Goal: Navigation & Orientation: Locate item on page

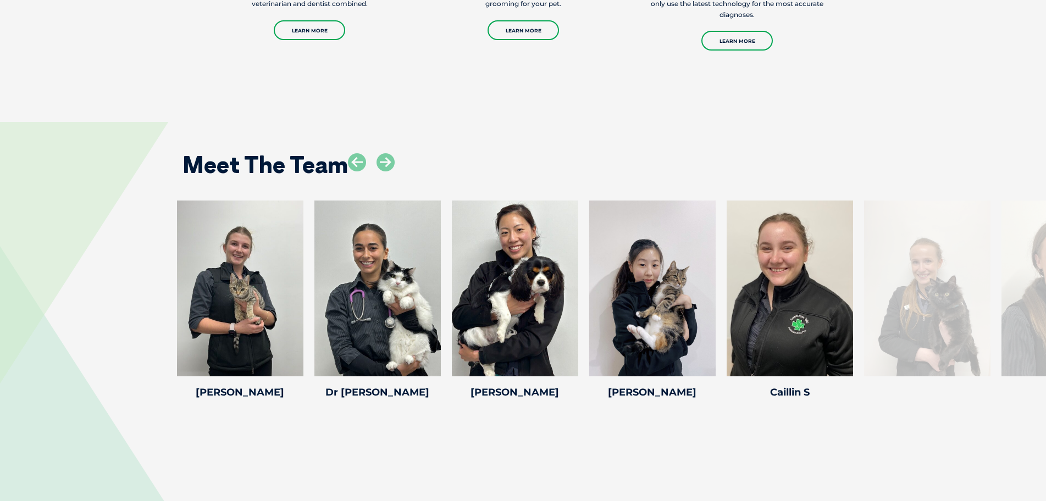
scroll to position [1375, 0]
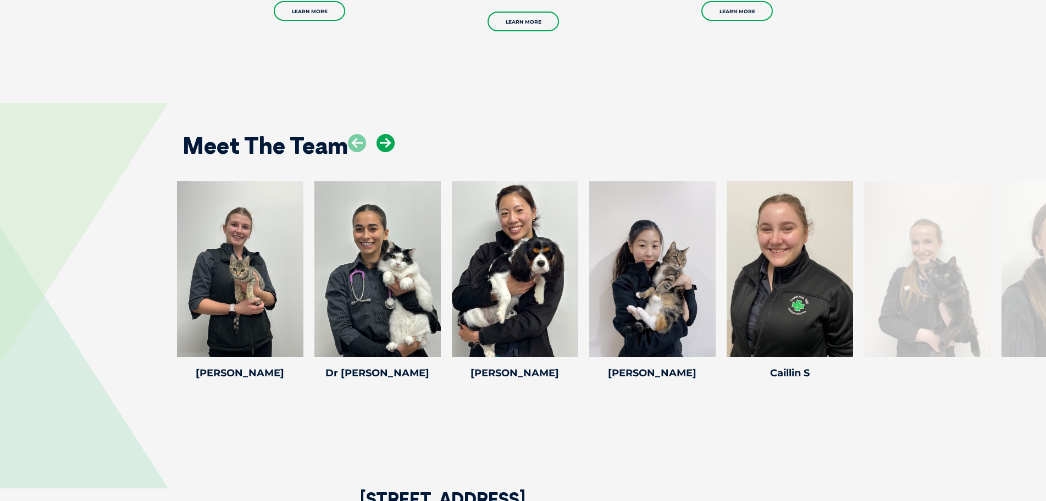
click at [383, 141] on icon at bounding box center [386, 143] width 18 height 18
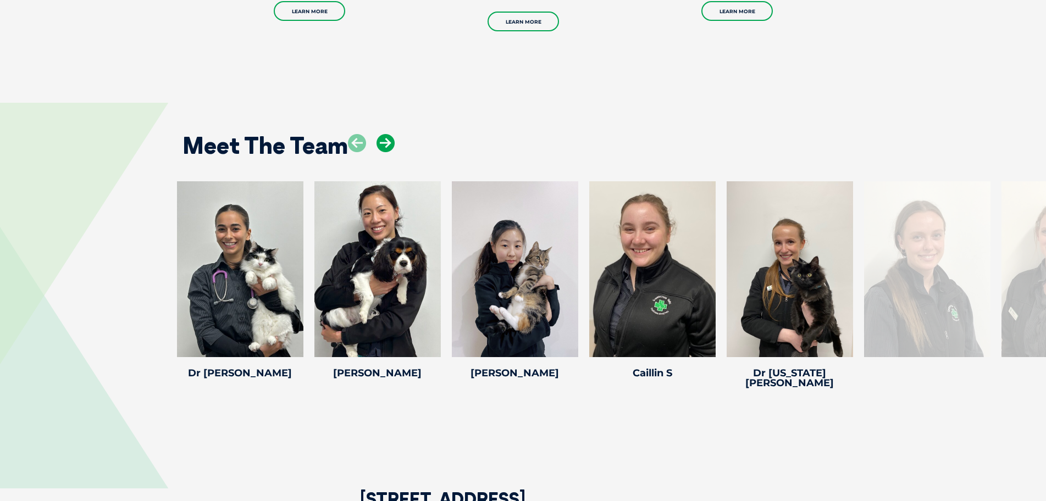
click at [383, 141] on icon at bounding box center [386, 143] width 18 height 18
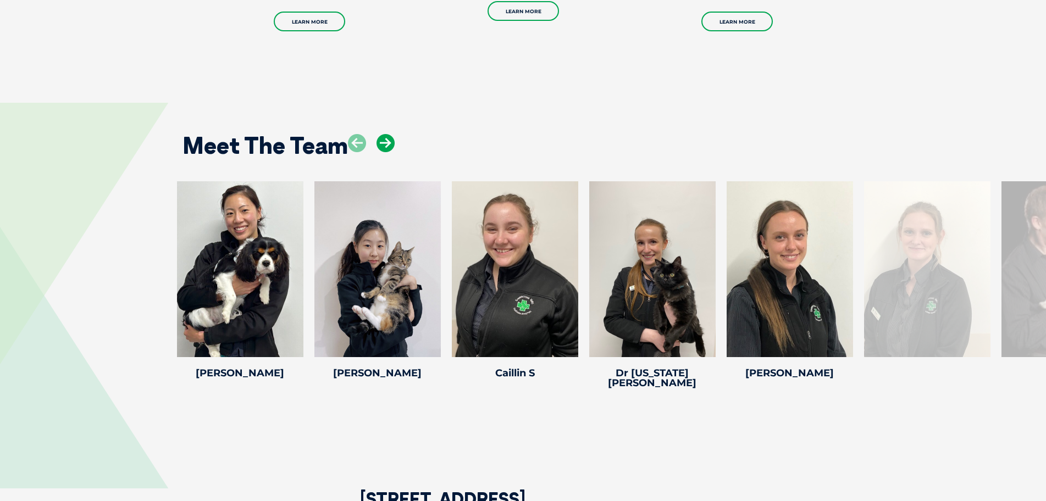
click at [383, 141] on icon at bounding box center [386, 143] width 18 height 18
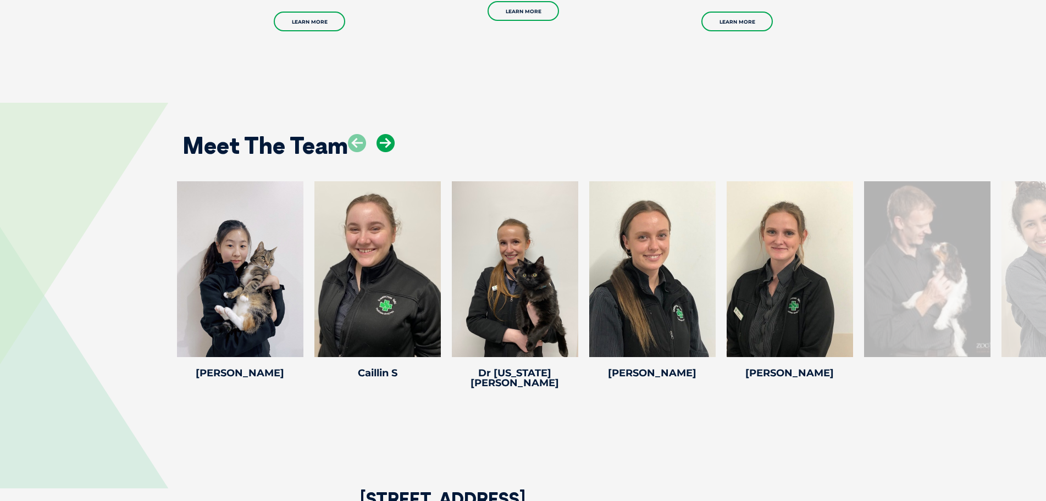
click at [383, 141] on icon at bounding box center [386, 143] width 18 height 18
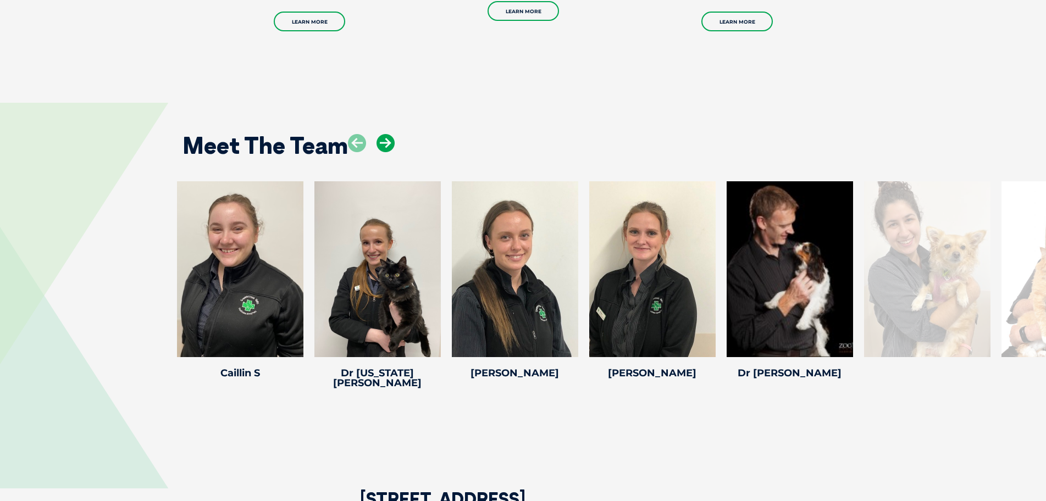
click at [383, 141] on icon at bounding box center [386, 143] width 18 height 18
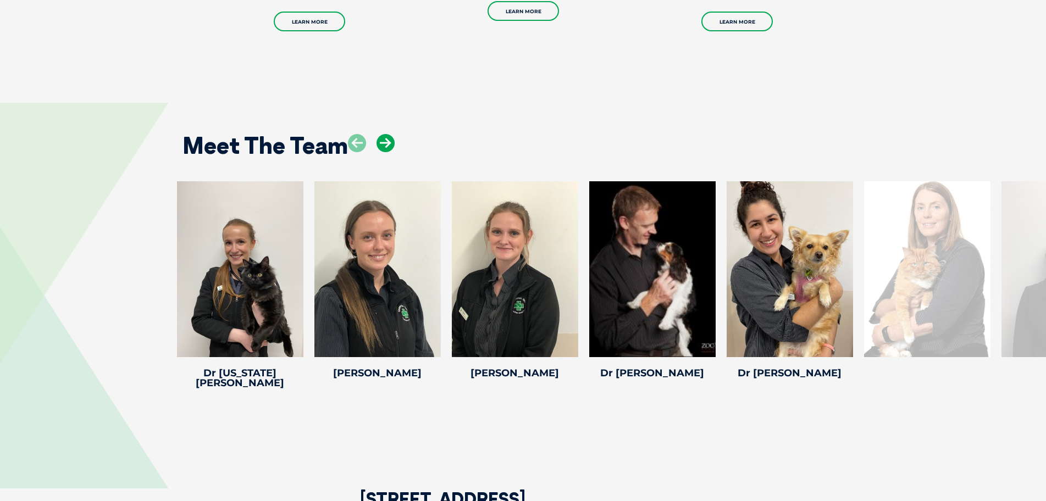
click at [383, 141] on icon at bounding box center [386, 143] width 18 height 18
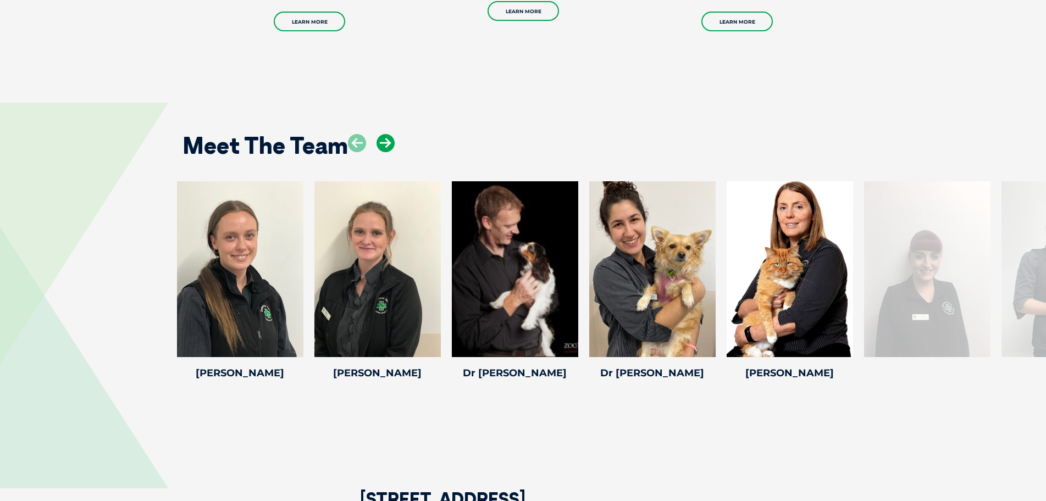
click at [383, 141] on icon at bounding box center [386, 143] width 18 height 18
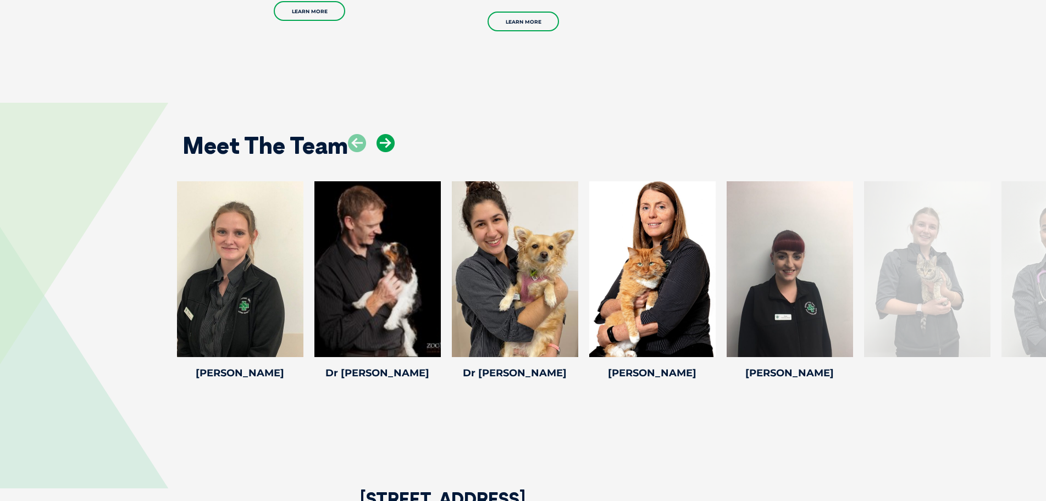
click at [383, 141] on icon at bounding box center [386, 143] width 18 height 18
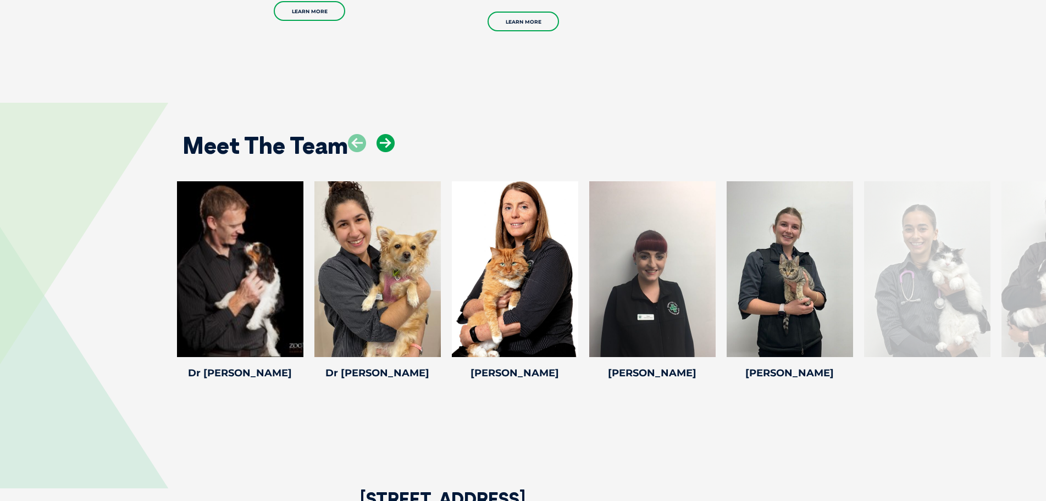
click at [383, 141] on icon at bounding box center [386, 143] width 18 height 18
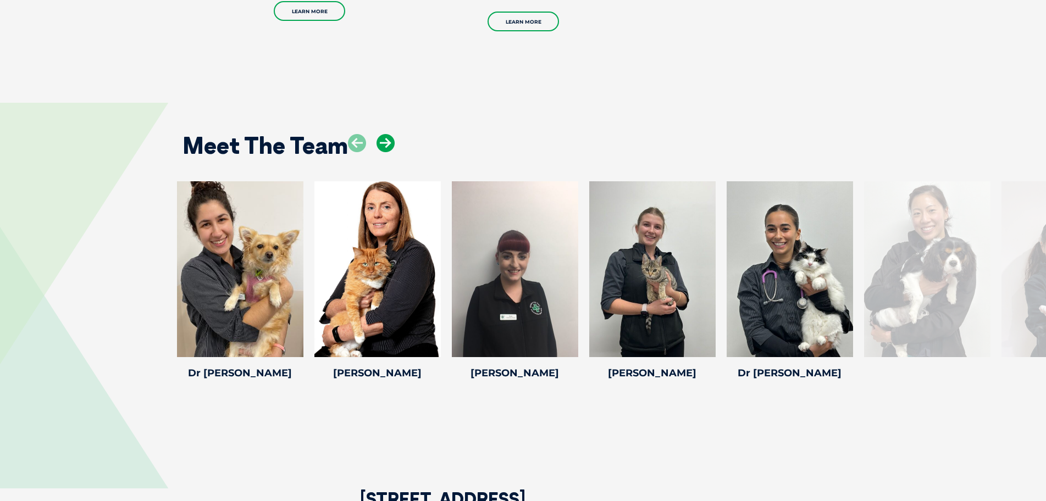
click at [383, 141] on icon at bounding box center [386, 143] width 18 height 18
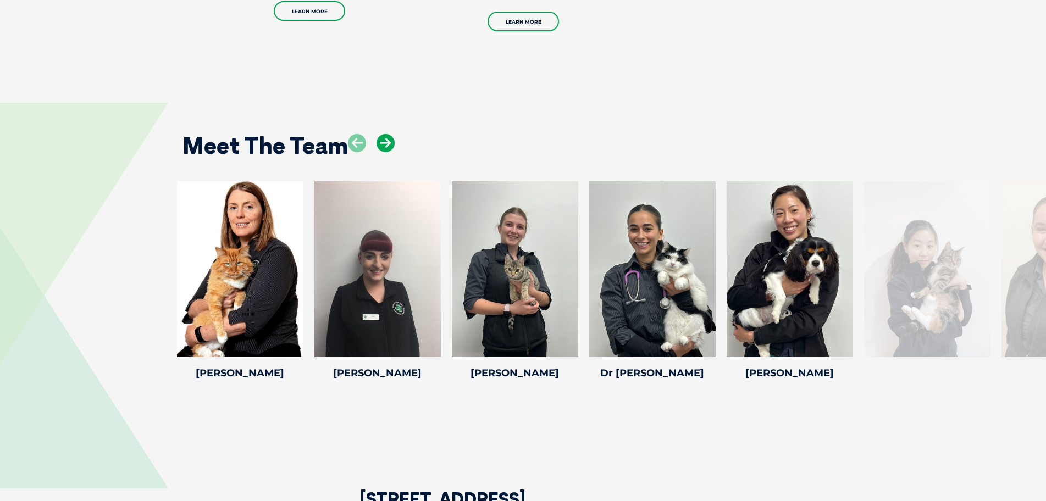
click at [383, 141] on icon at bounding box center [386, 143] width 18 height 18
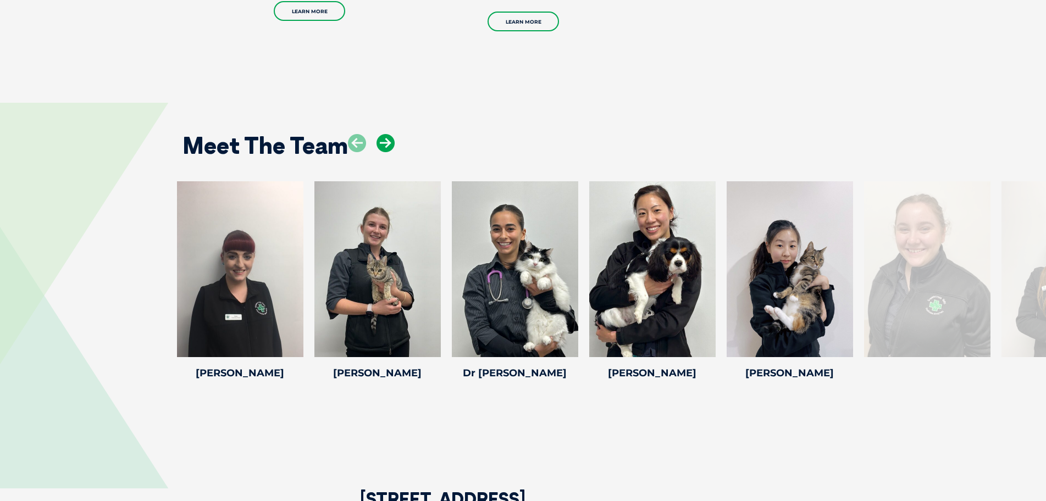
click at [383, 141] on icon at bounding box center [386, 143] width 18 height 18
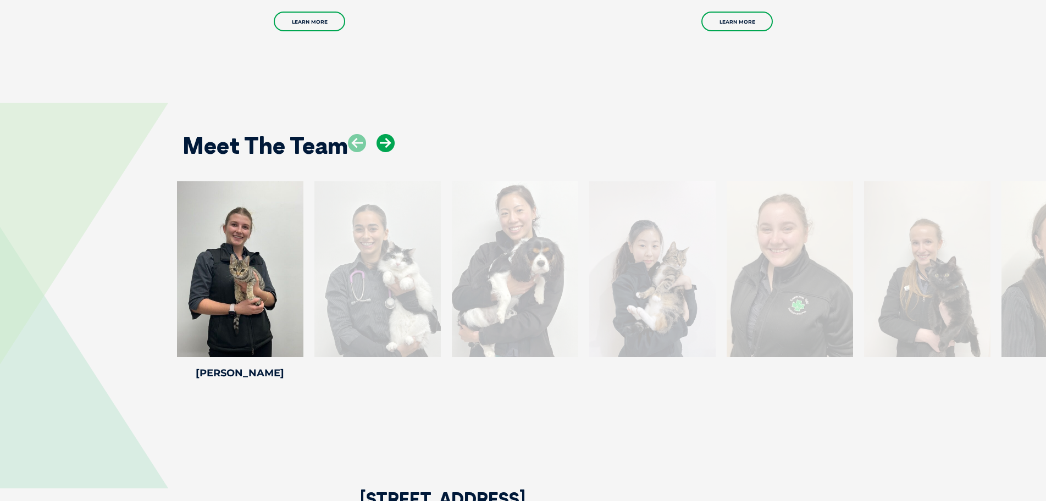
click at [383, 141] on icon at bounding box center [386, 143] width 18 height 18
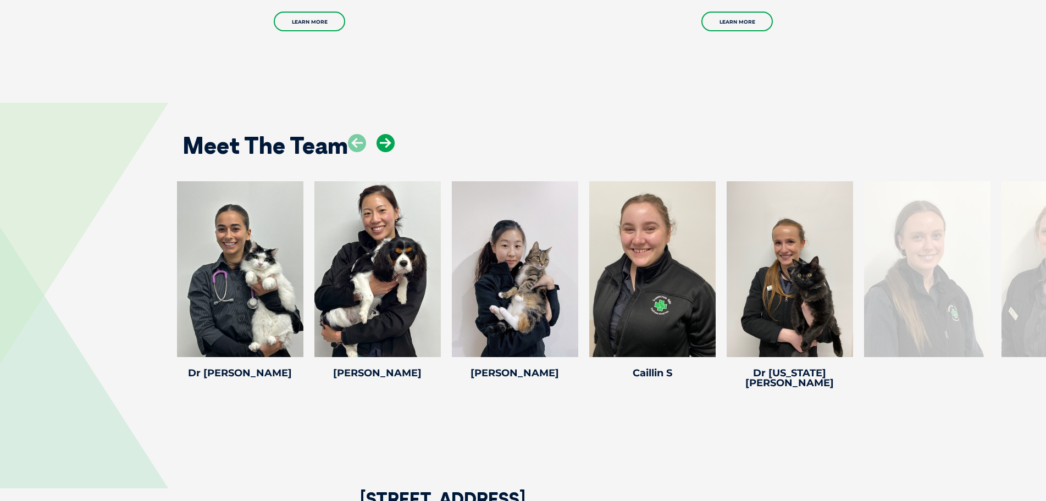
click at [383, 141] on icon at bounding box center [386, 143] width 18 height 18
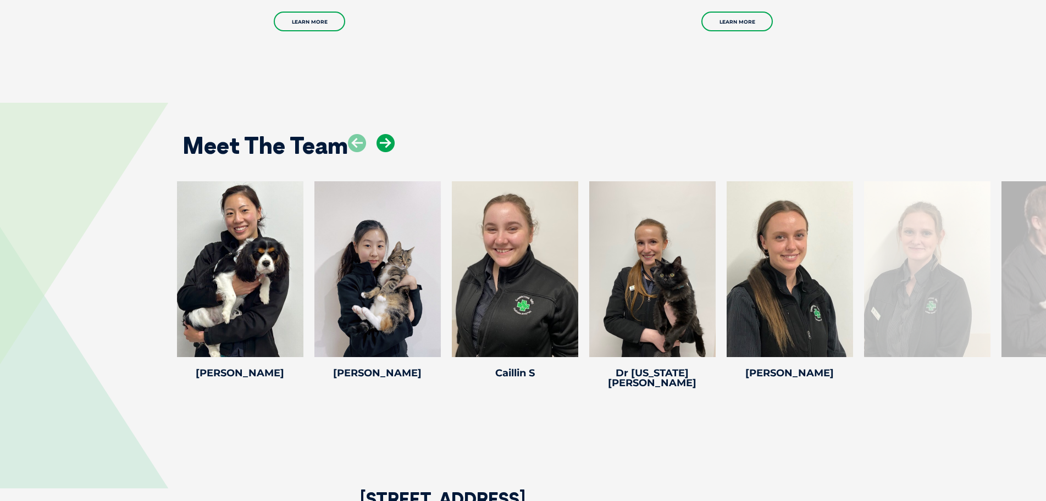
click at [383, 141] on icon at bounding box center [386, 143] width 18 height 18
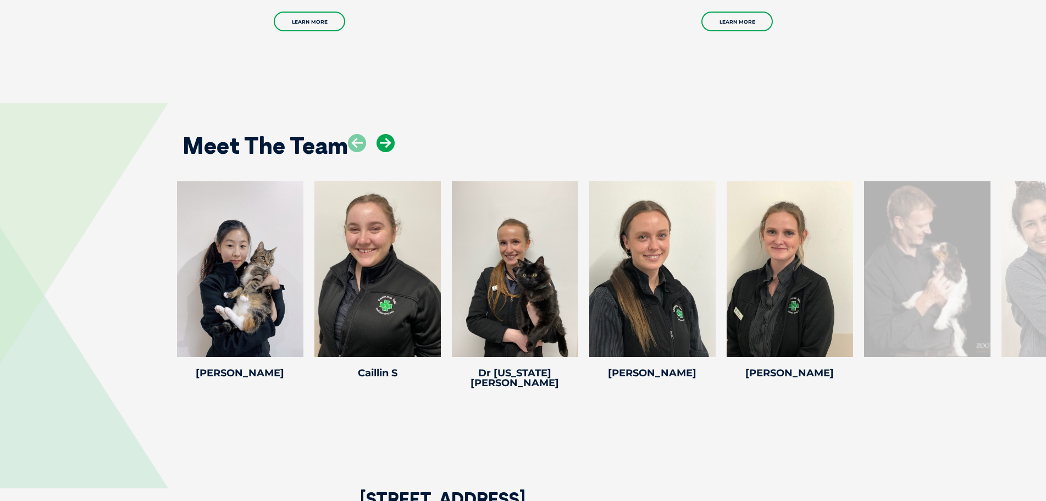
click at [383, 141] on icon at bounding box center [386, 143] width 18 height 18
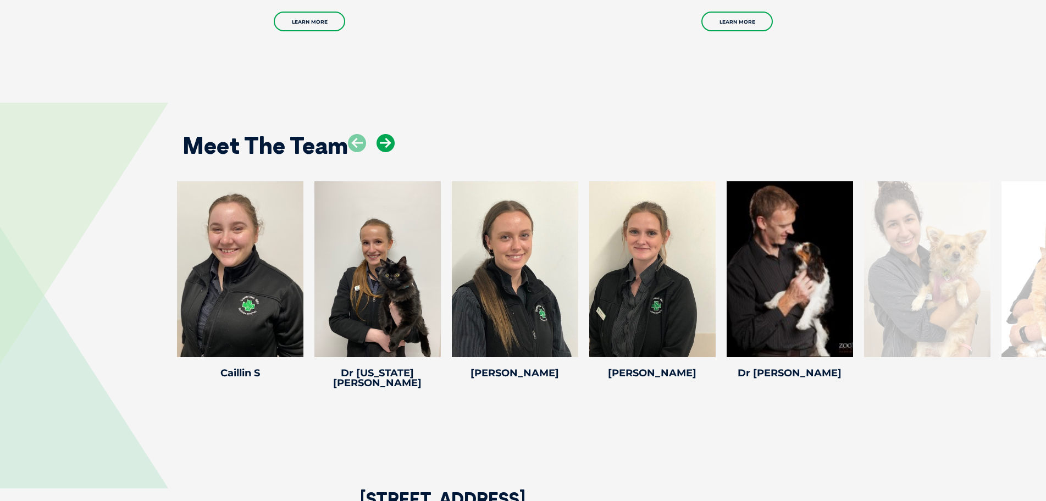
click at [383, 141] on icon at bounding box center [386, 143] width 18 height 18
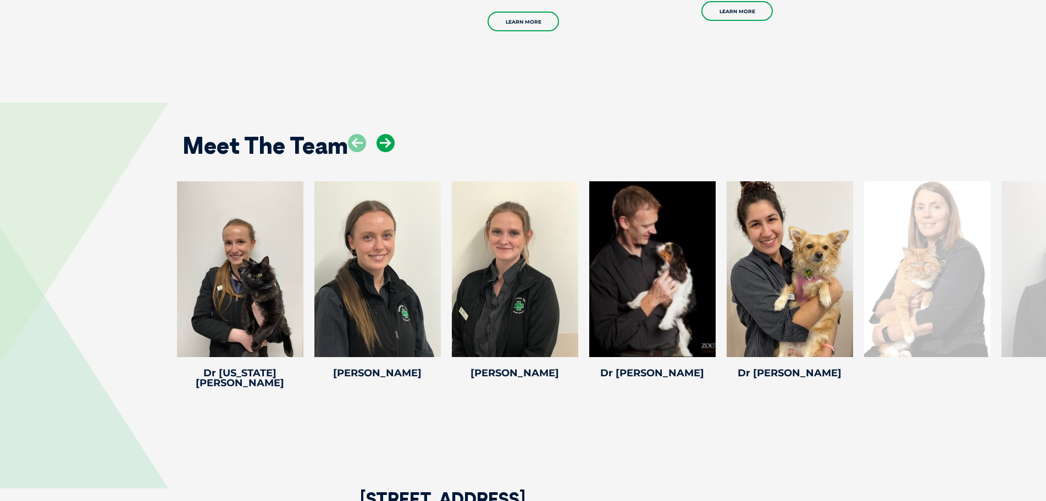
click at [383, 141] on icon at bounding box center [386, 143] width 18 height 18
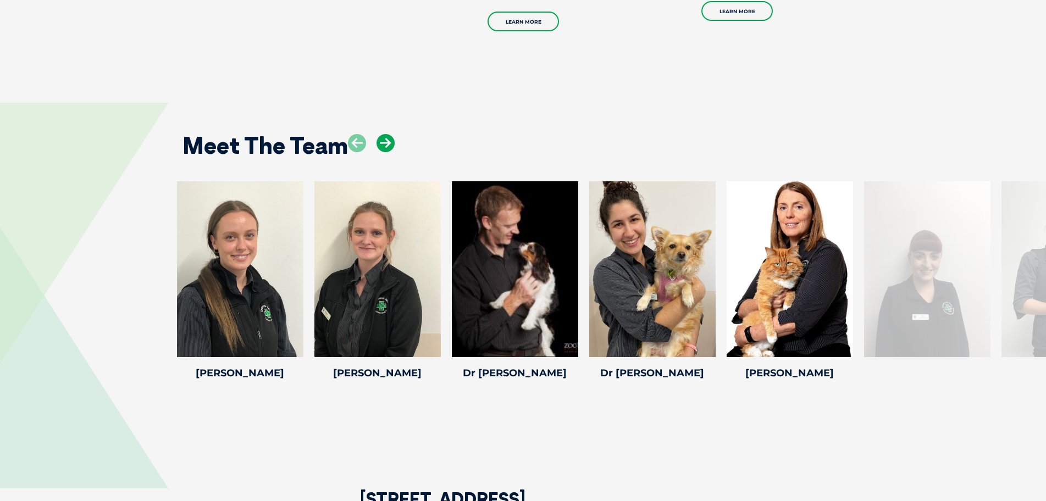
click at [383, 141] on icon at bounding box center [386, 143] width 18 height 18
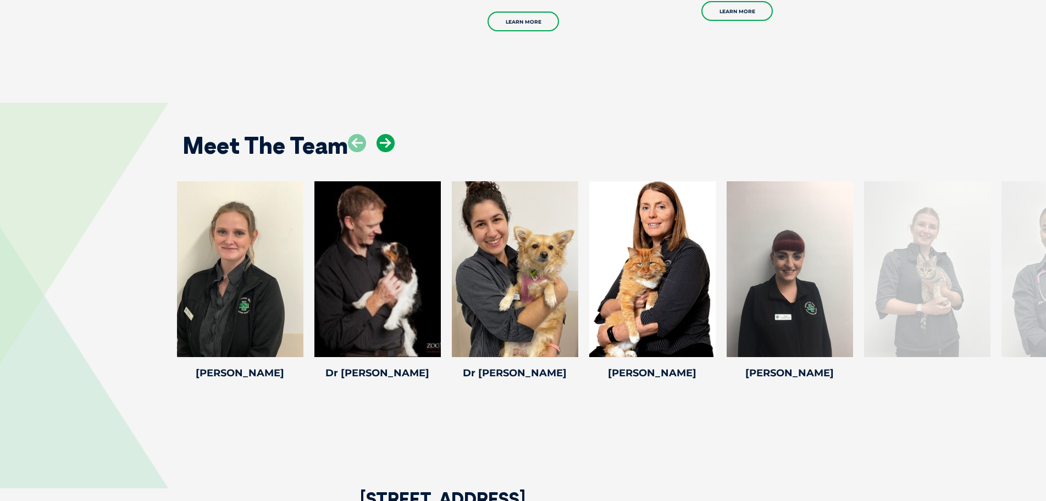
click at [383, 141] on icon at bounding box center [386, 143] width 18 height 18
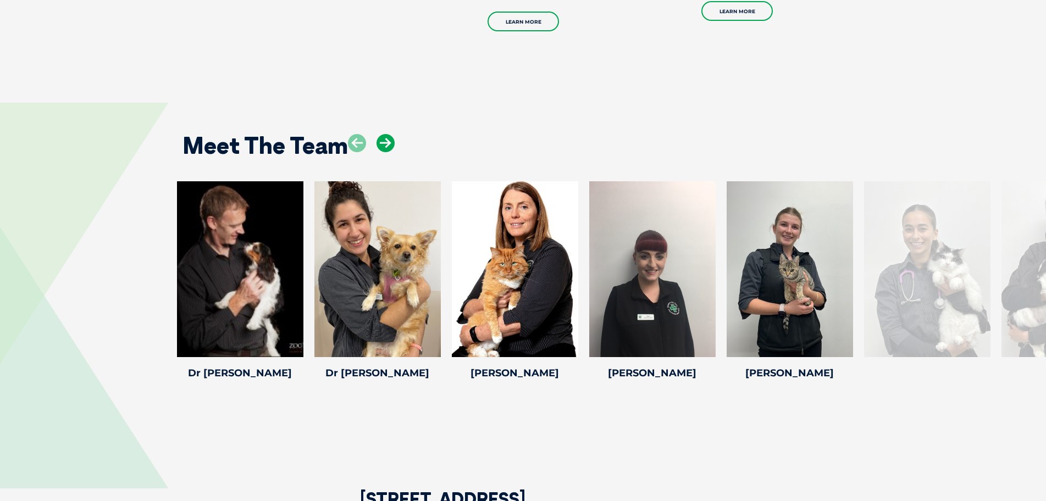
click at [383, 141] on icon at bounding box center [386, 143] width 18 height 18
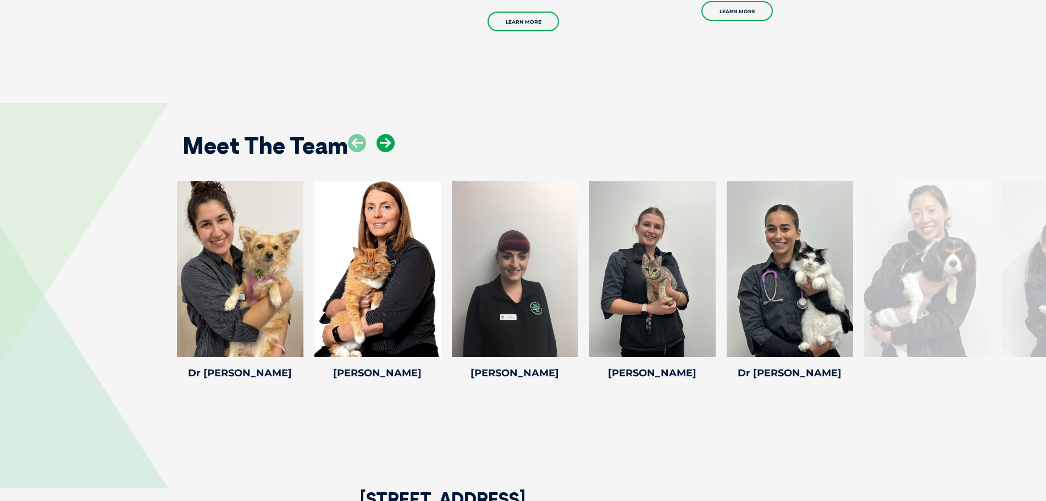
click at [383, 141] on icon at bounding box center [386, 143] width 18 height 18
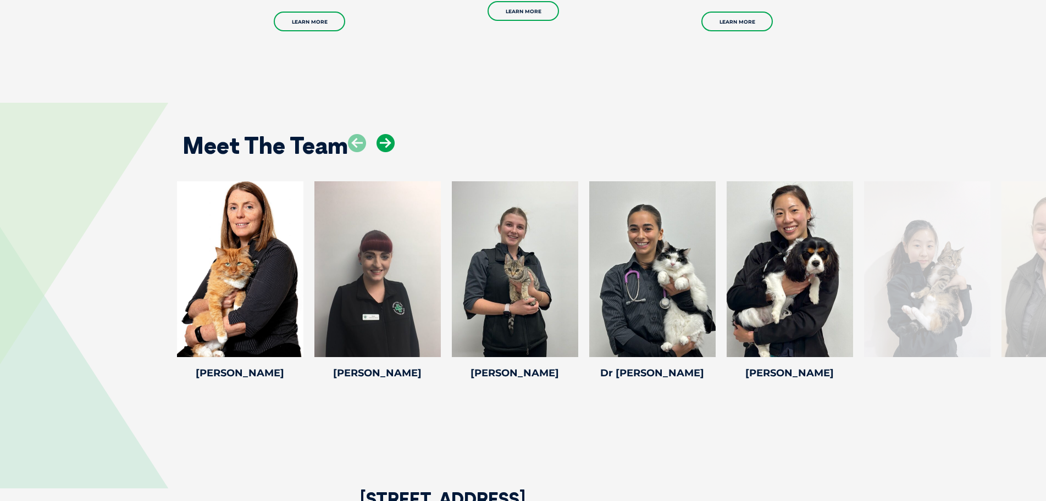
click at [383, 141] on icon at bounding box center [386, 143] width 18 height 18
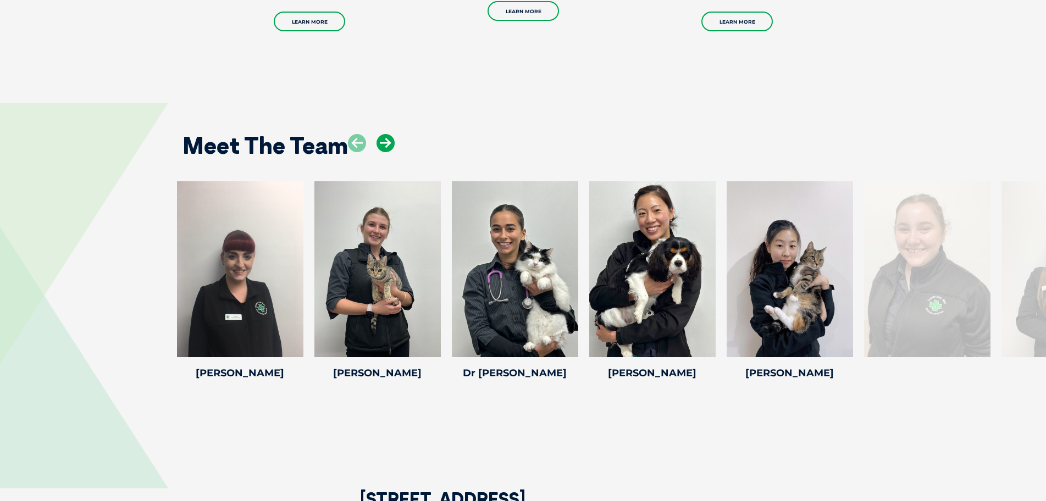
click at [383, 141] on icon at bounding box center [386, 143] width 18 height 18
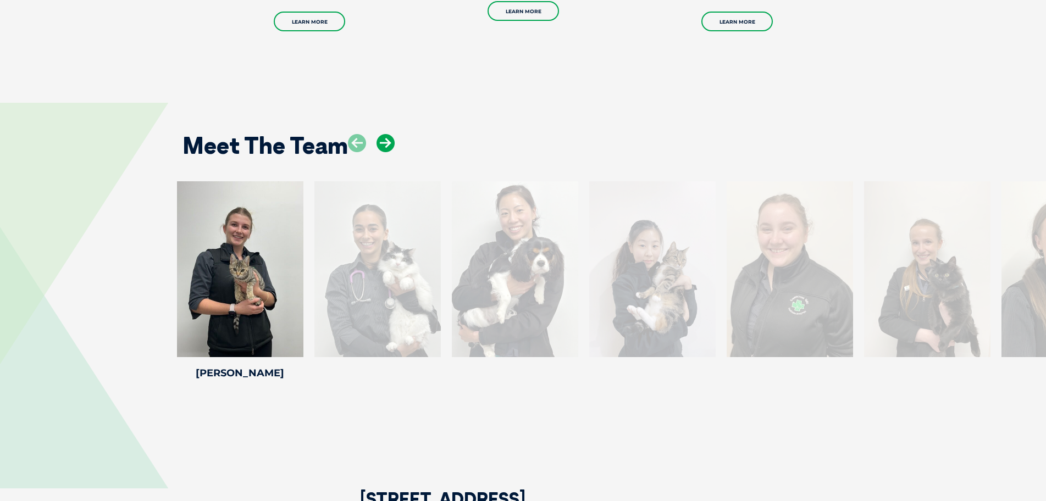
click at [384, 141] on icon at bounding box center [386, 143] width 18 height 18
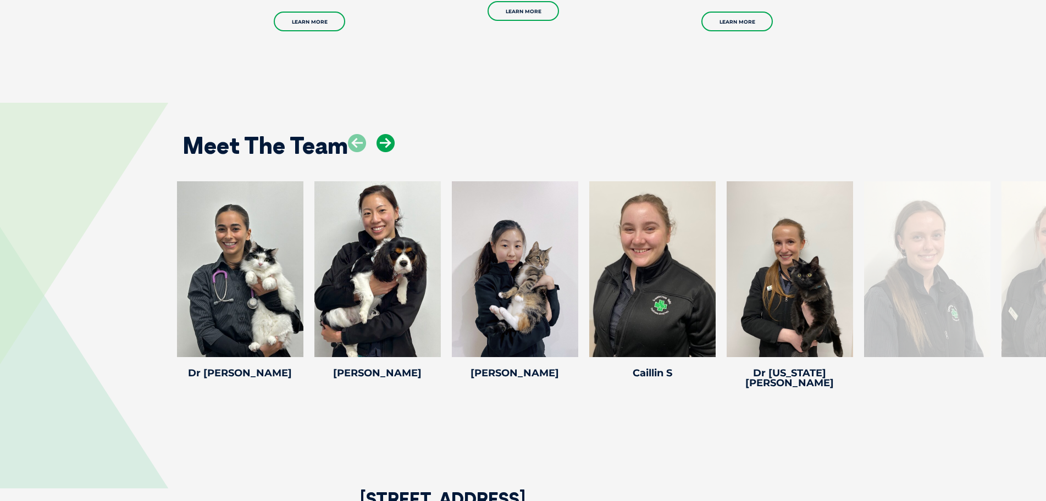
click at [384, 141] on icon at bounding box center [386, 143] width 18 height 18
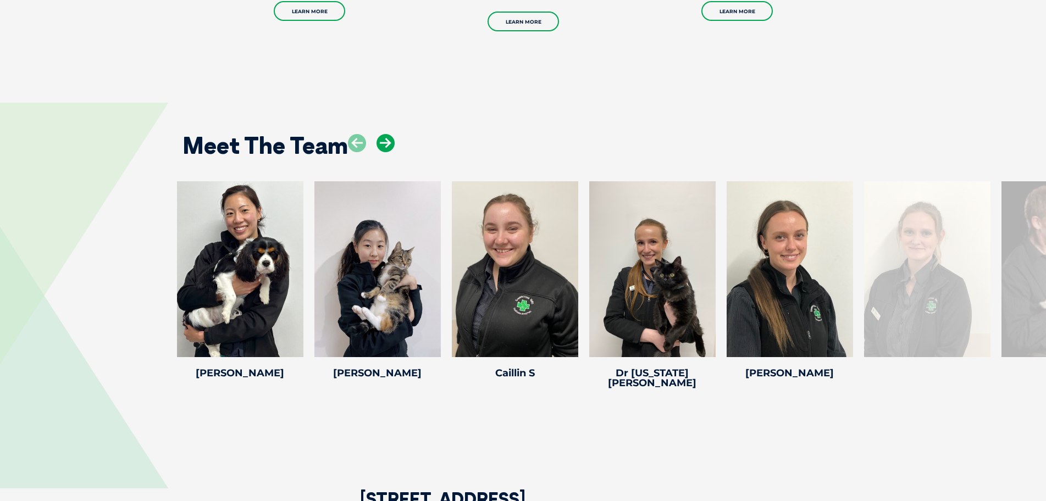
click at [384, 139] on icon at bounding box center [386, 143] width 18 height 18
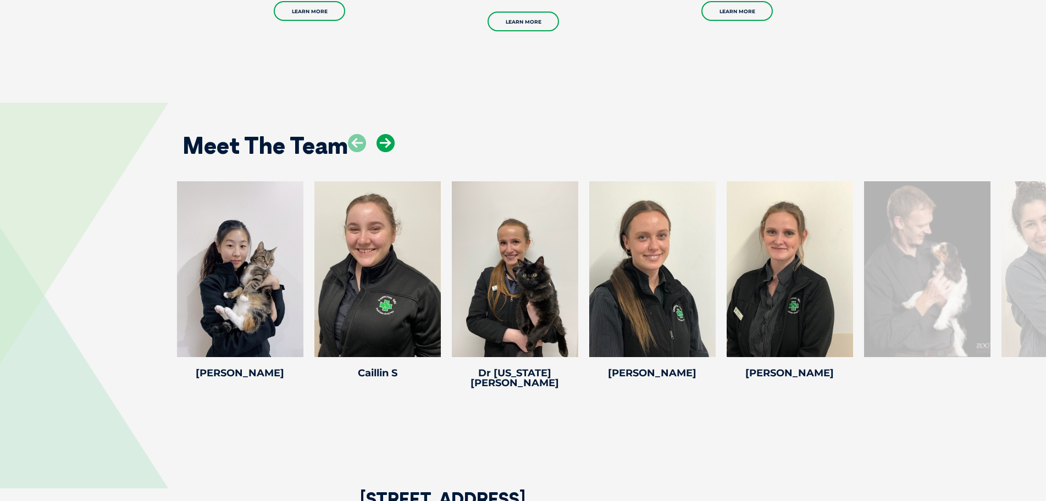
click at [384, 139] on icon at bounding box center [386, 143] width 18 height 18
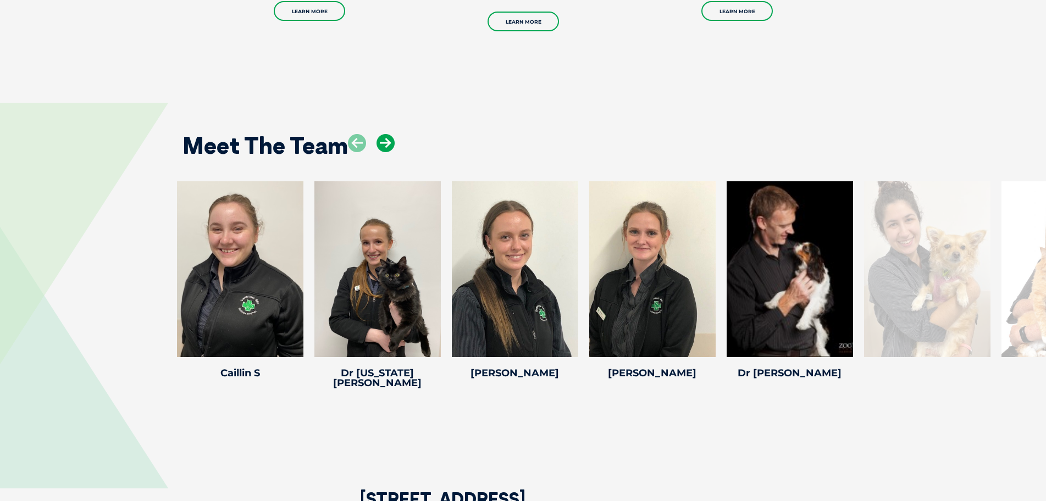
click at [384, 139] on icon at bounding box center [386, 143] width 18 height 18
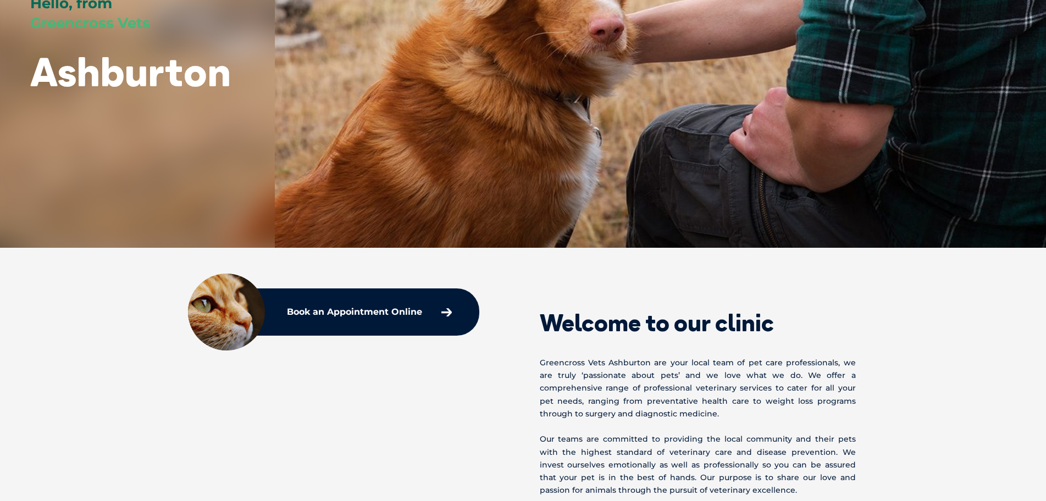
scroll to position [0, 0]
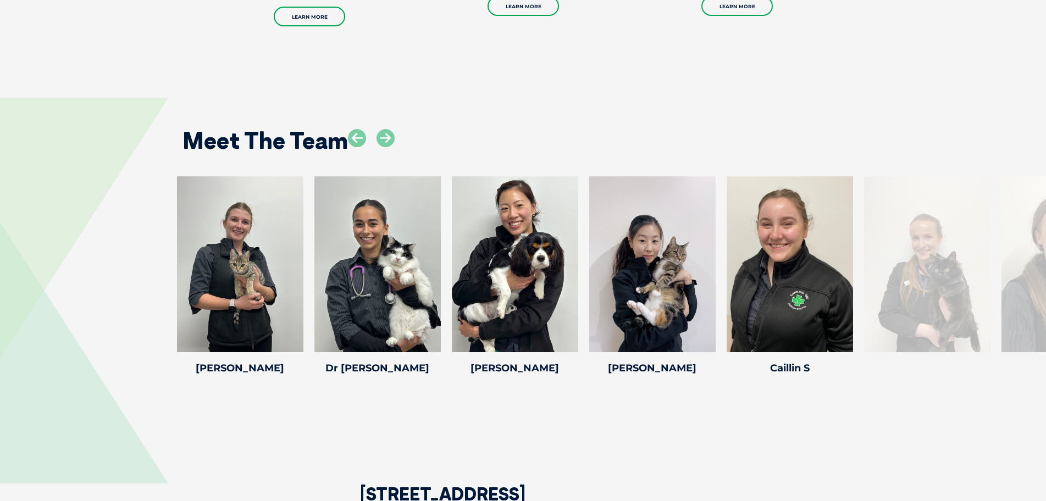
scroll to position [1375, 0]
